Goal: Find specific page/section: Find specific page/section

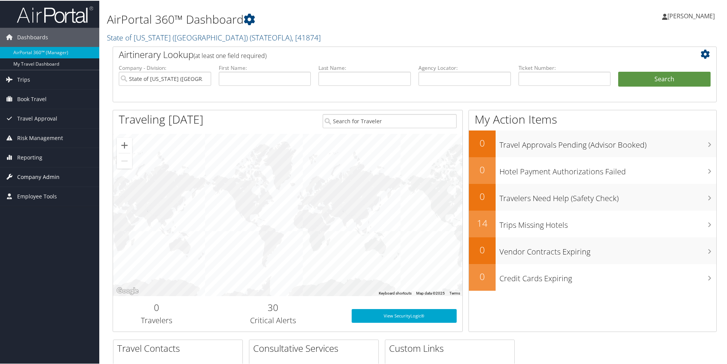
click at [52, 171] on span "Company Admin" at bounding box center [38, 176] width 42 height 19
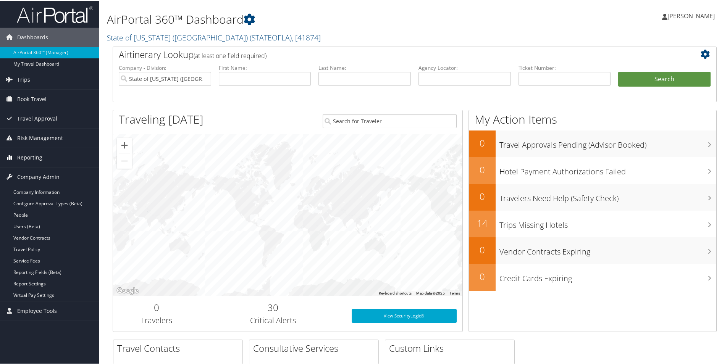
click at [36, 148] on span "Reporting" at bounding box center [29, 156] width 25 height 19
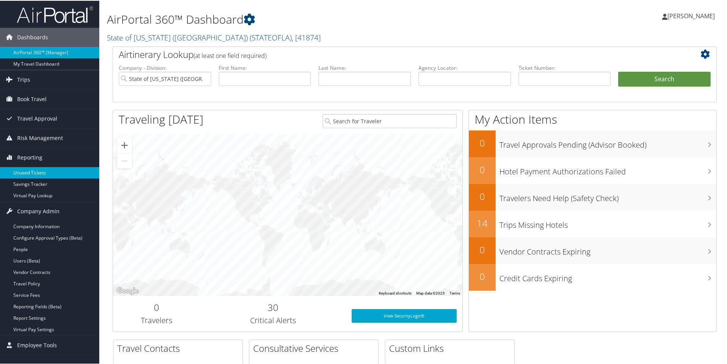
click at [38, 175] on link "Unused Tickets" at bounding box center [49, 172] width 99 height 11
